Goal: Task Accomplishment & Management: Complete application form

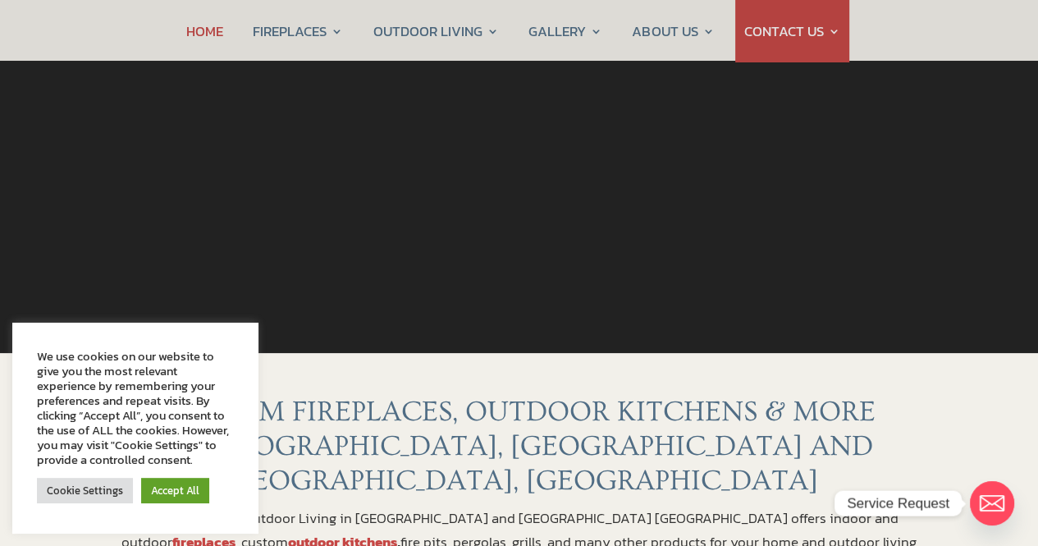
scroll to position [328, 0]
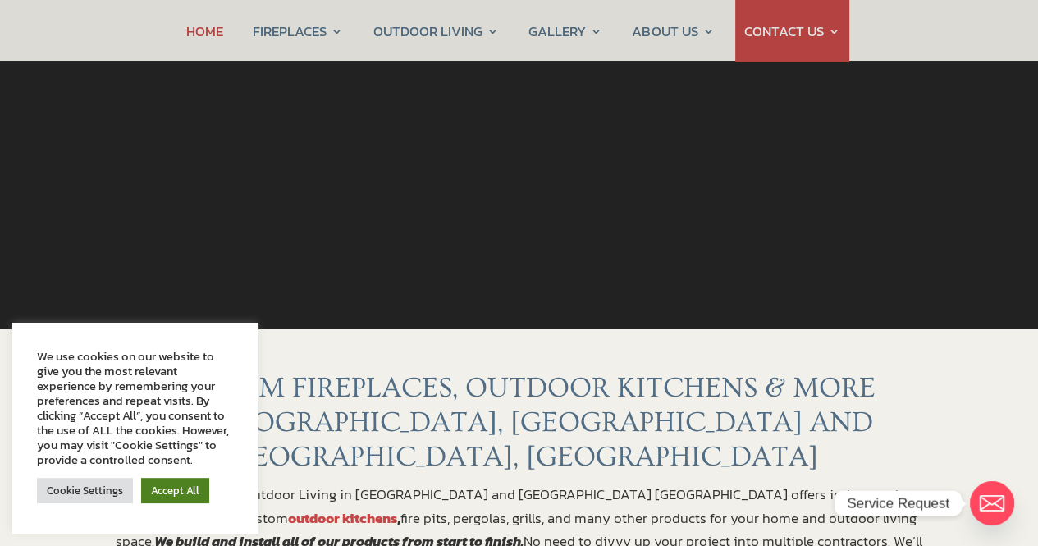
click at [170, 488] on link "Accept All" at bounding box center [175, 490] width 68 height 25
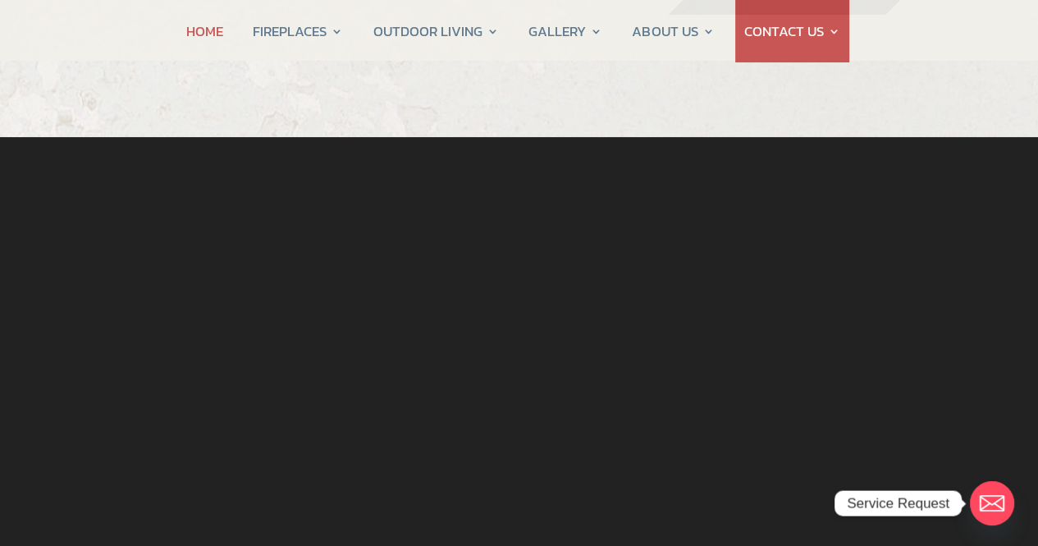
scroll to position [0, 0]
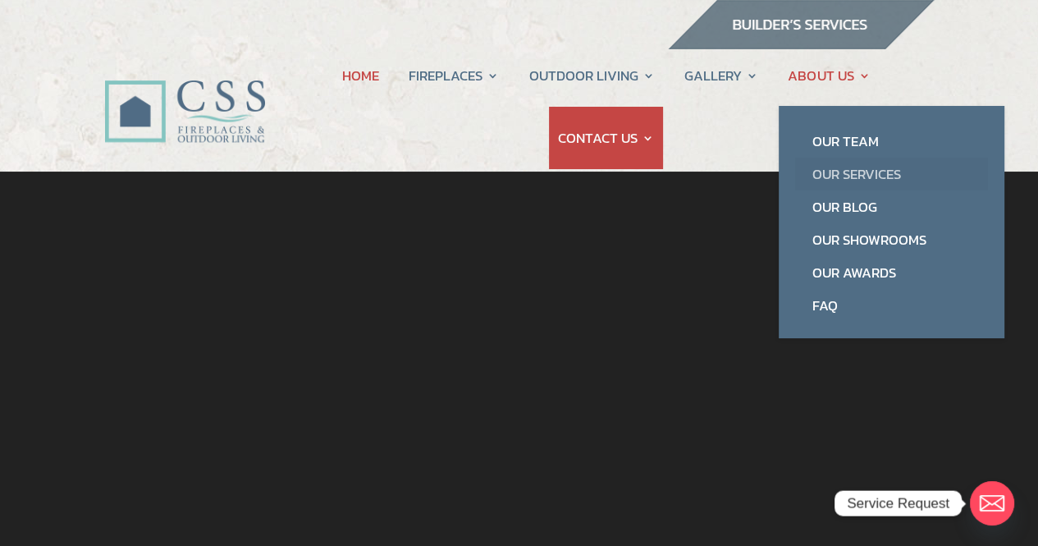
click at [849, 171] on link "Our Services" at bounding box center [891, 174] width 193 height 33
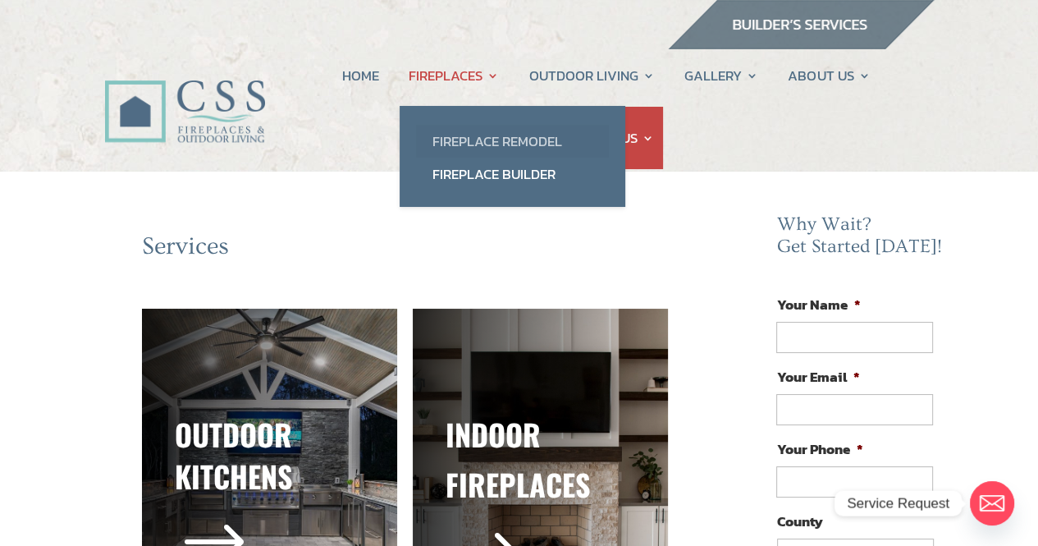
click at [501, 139] on link "Fireplace Remodel" at bounding box center [512, 141] width 193 height 33
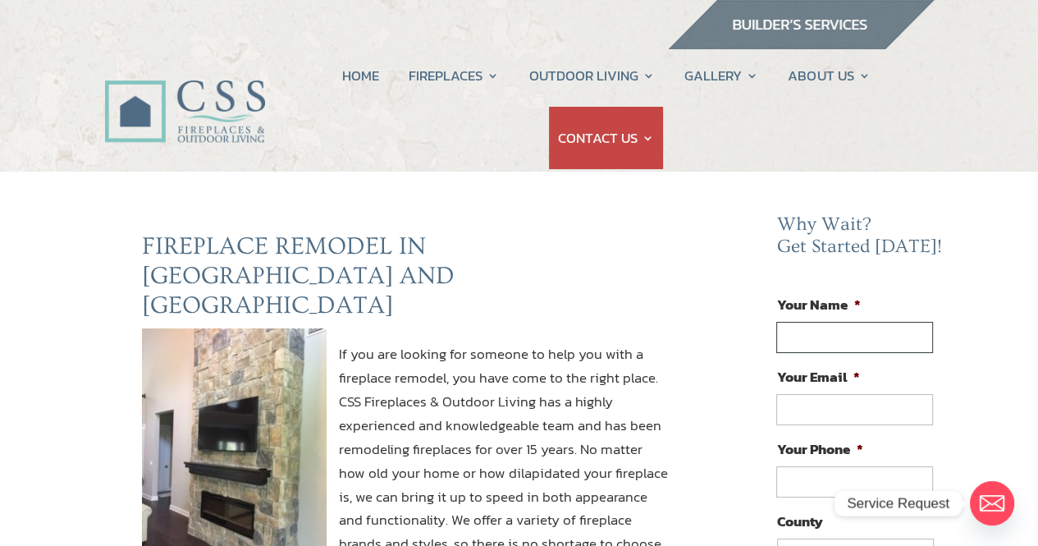
click at [849, 332] on input "Your Name *" at bounding box center [854, 337] width 156 height 31
type input "Patrick Lanahan"
type input "planahan@bellsouth.net"
type input "(904) 463-0130"
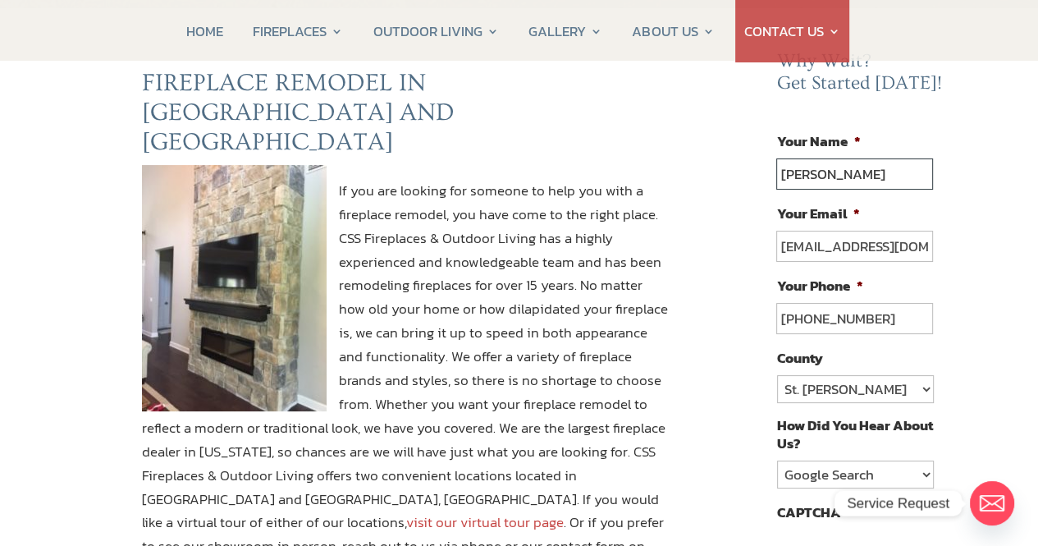
scroll to position [164, 0]
click at [927, 385] on select "St. Johns Clay Volusia Flagler Duval Nassau Other" at bounding box center [855, 388] width 156 height 28
select select "[PERSON_NAME]"
click at [777, 374] on select "St. Johns Clay Volusia Flagler Duval Nassau Other" at bounding box center [855, 388] width 156 height 28
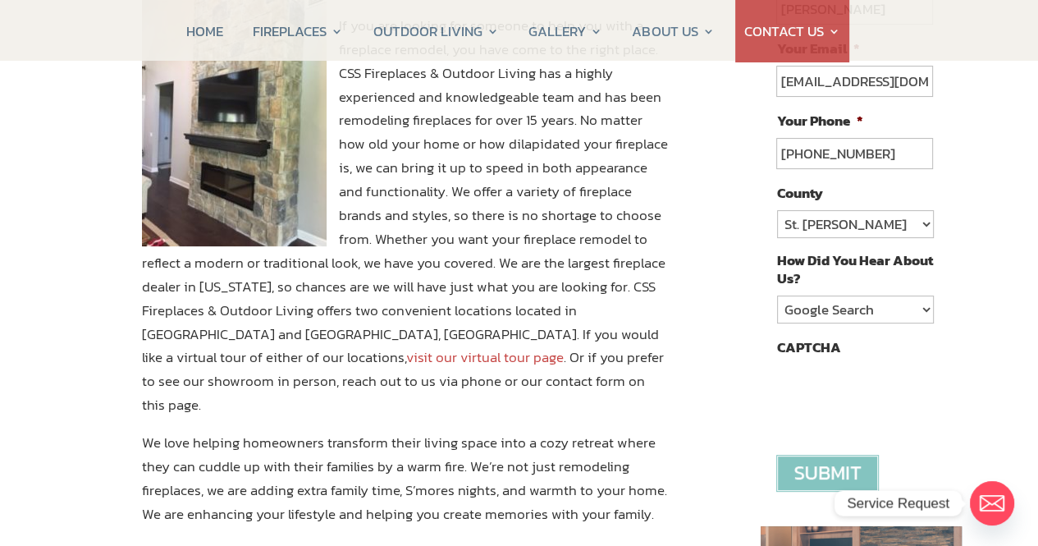
scroll to position [492, 0]
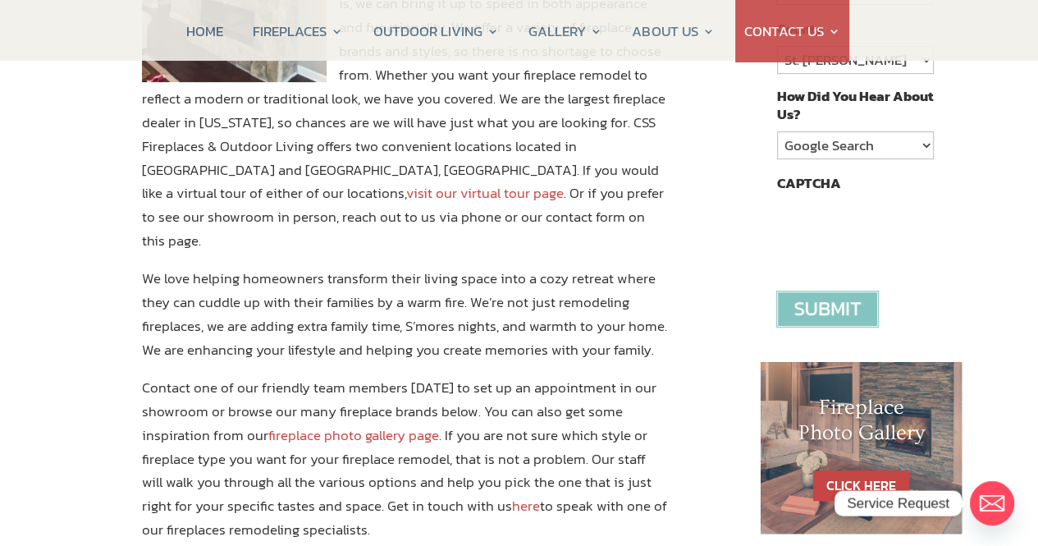
click at [822, 299] on input "image" at bounding box center [827, 308] width 103 height 37
click at [821, 303] on input "image" at bounding box center [827, 308] width 103 height 37
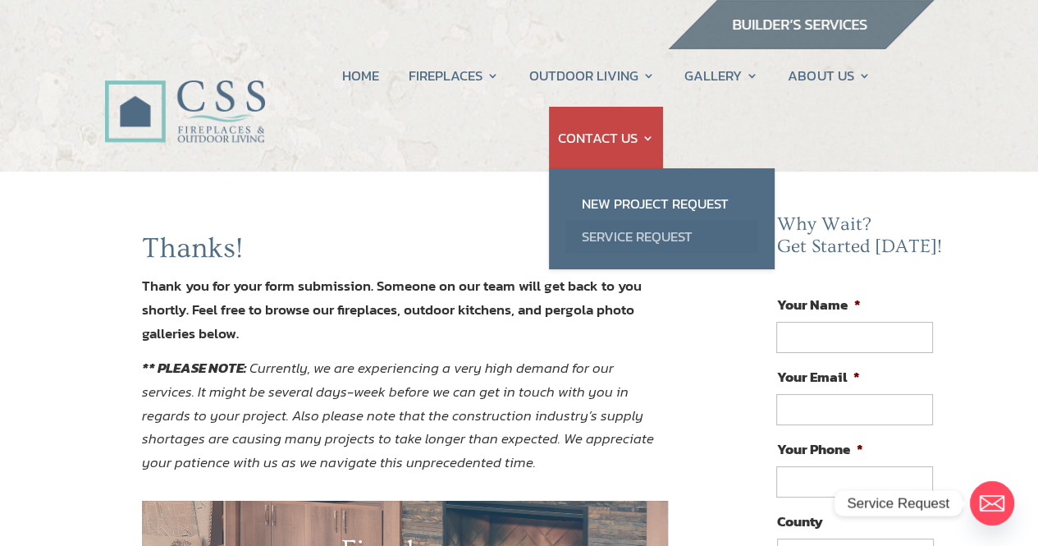
click at [644, 234] on link "Service Request" at bounding box center [661, 236] width 193 height 33
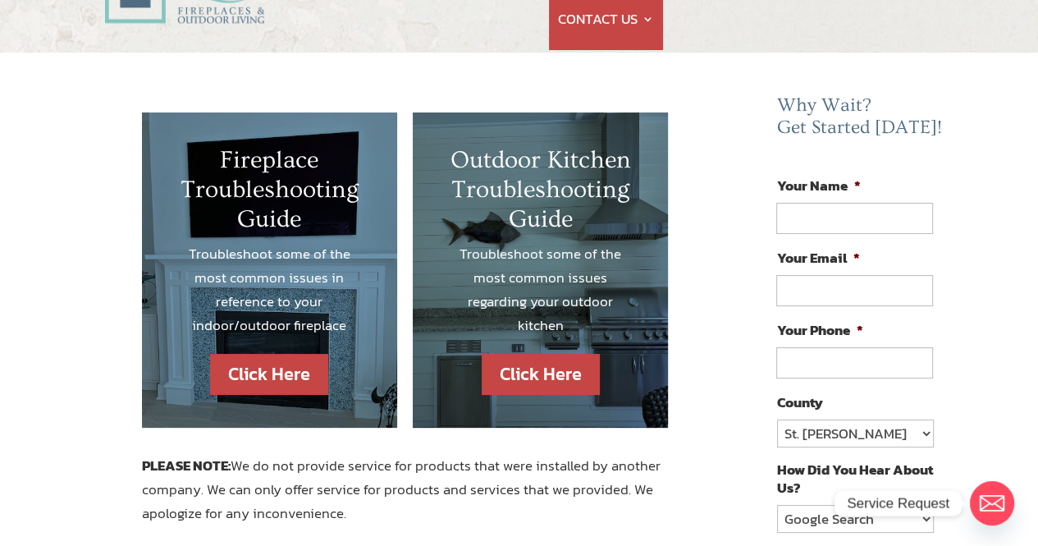
scroll to position [246, 0]
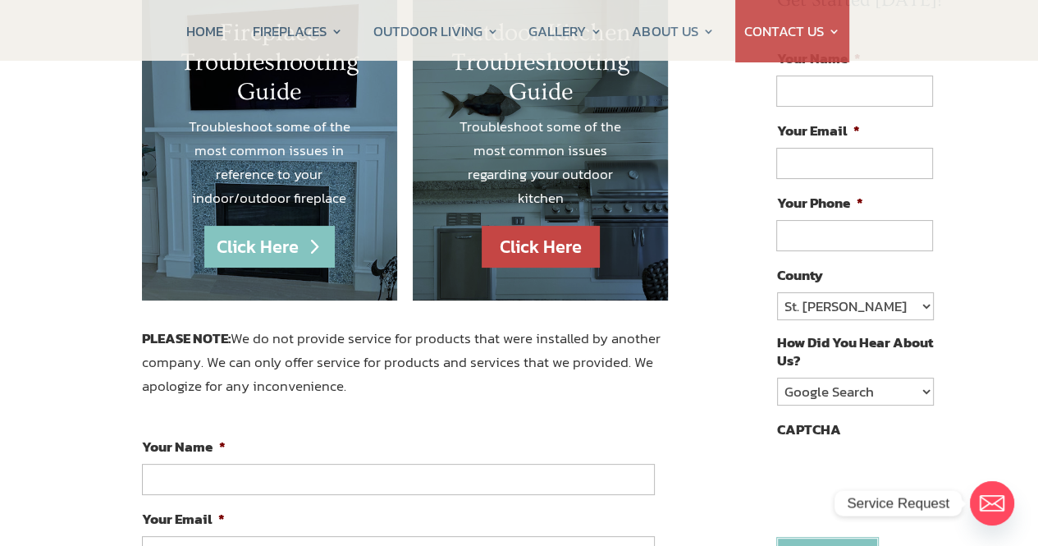
click at [249, 240] on link "Click Here" at bounding box center [269, 247] width 130 height 42
